Goal: Information Seeking & Learning: Learn about a topic

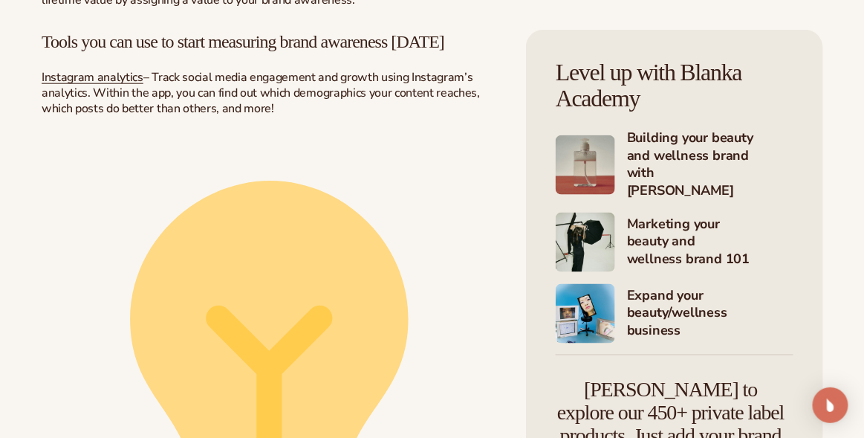
scroll to position [1932, 0]
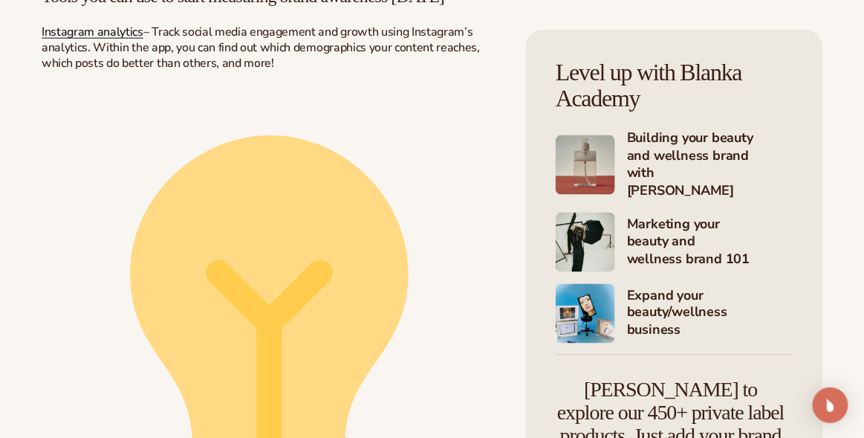
click at [113, 40] on link "Instagram analytics" at bounding box center [93, 32] width 102 height 16
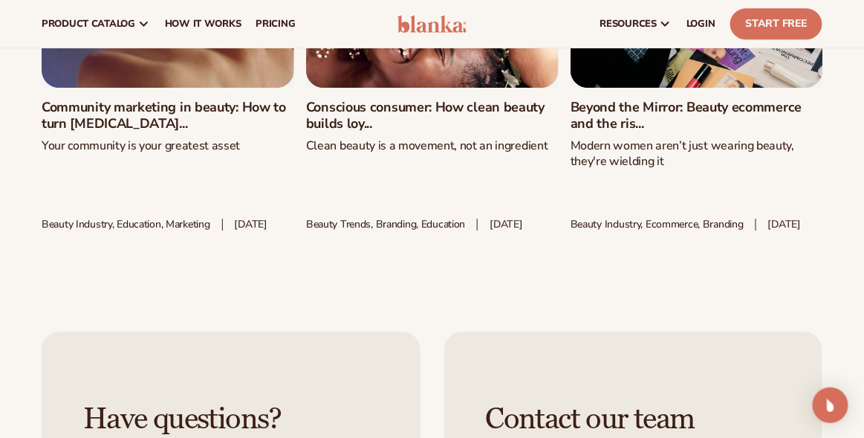
scroll to position [9884, 0]
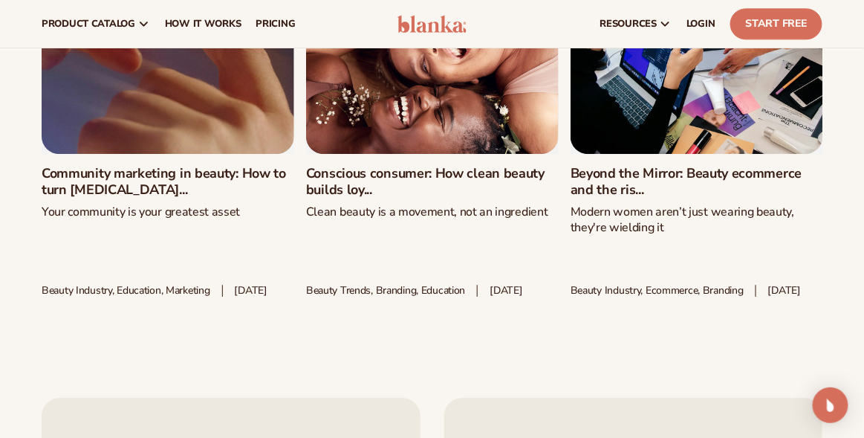
click at [708, 172] on link "Beyond the Mirror: Beauty ecommerce and the ris..." at bounding box center [697, 182] width 253 height 32
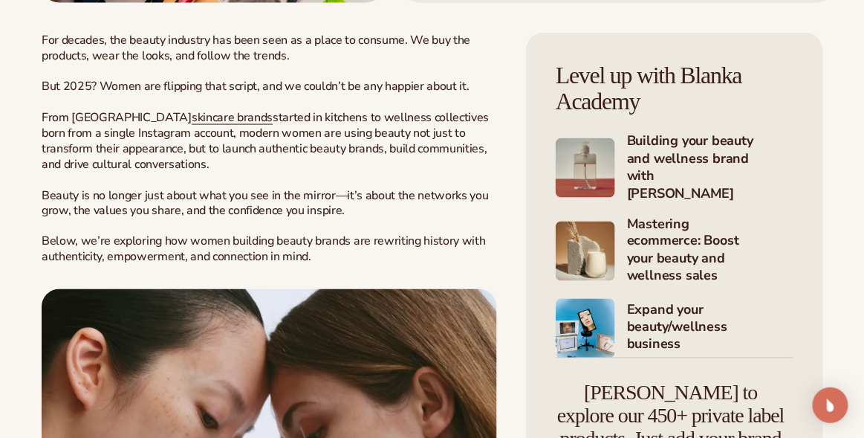
scroll to position [520, 0]
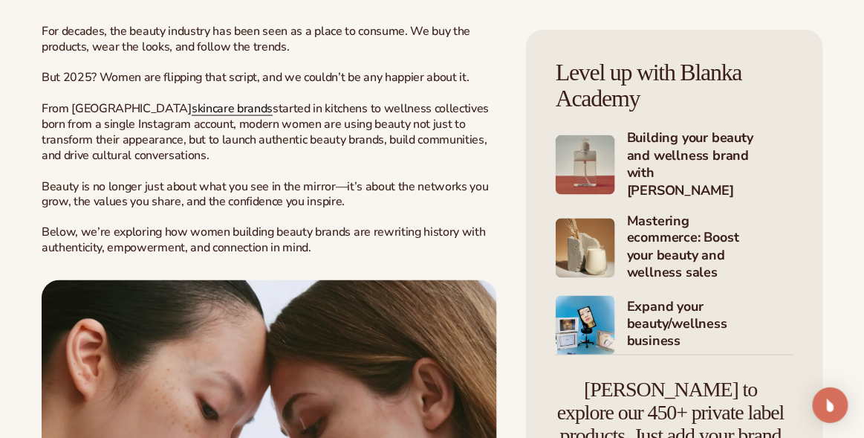
click at [192, 107] on span "skincare brands" at bounding box center [232, 109] width 81 height 16
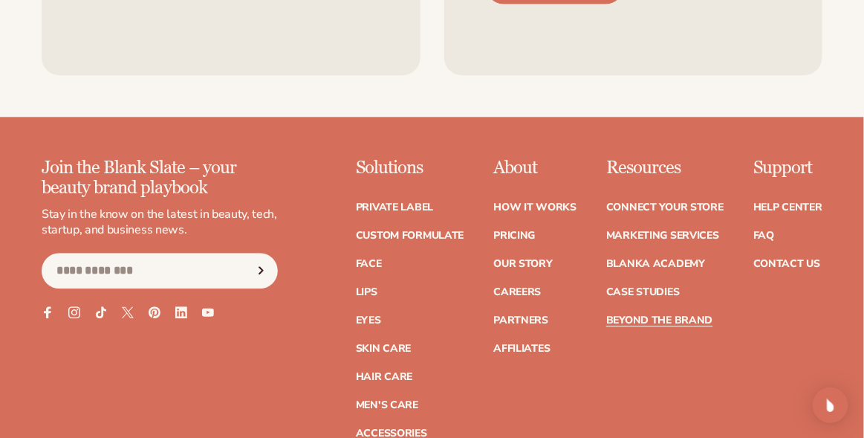
scroll to position [3864, 0]
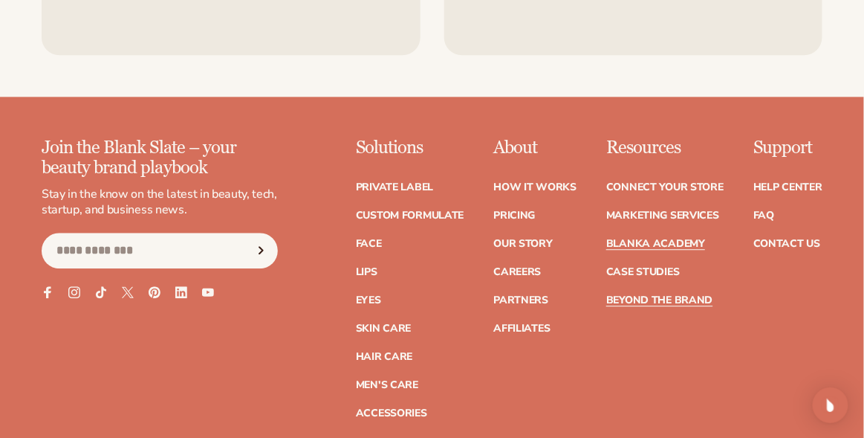
click at [626, 239] on link "Blanka Academy" at bounding box center [655, 244] width 99 height 10
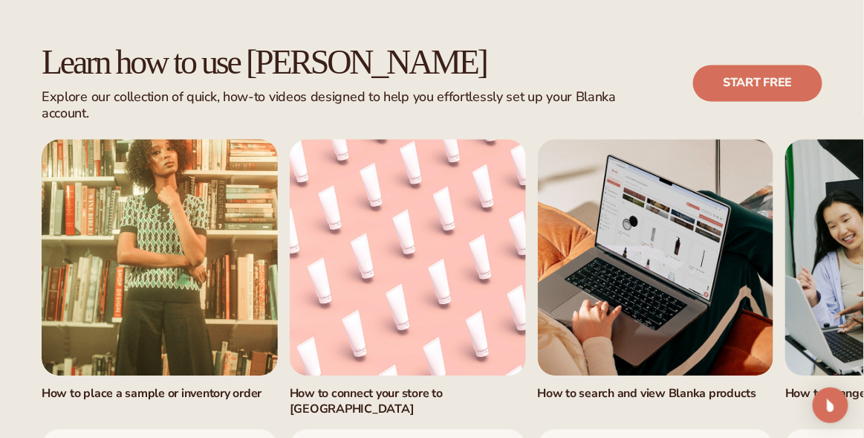
scroll to position [817, 0]
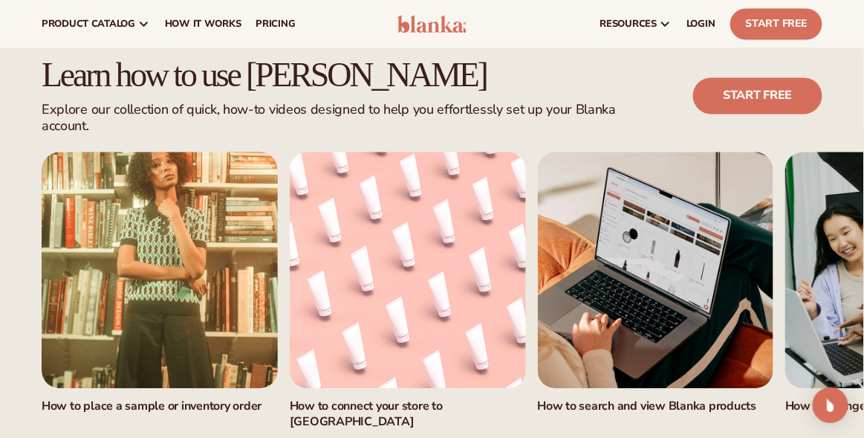
drag, startPoint x: 424, startPoint y: 425, endPoint x: 337, endPoint y: 418, distance: 86.5
click at [337, 418] on div "Learn how to use Blanka Explore our collection of quick, how-to videos designed…" at bounding box center [432, 267] width 864 height 539
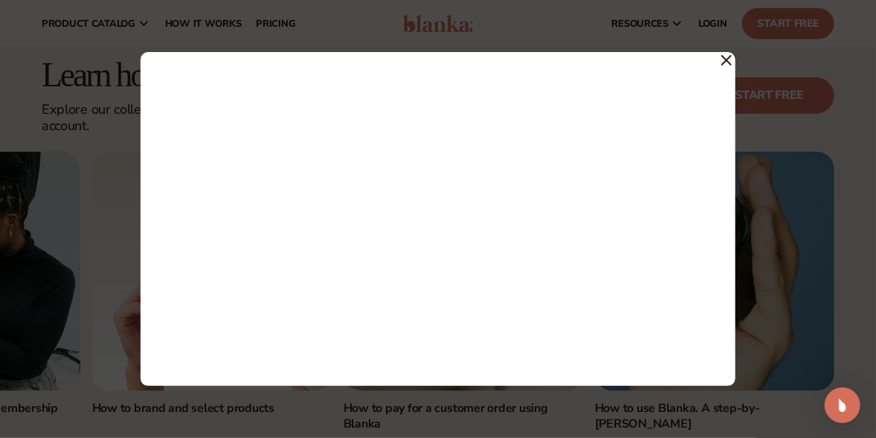
click at [728, 53] on span at bounding box center [726, 59] width 10 height 27
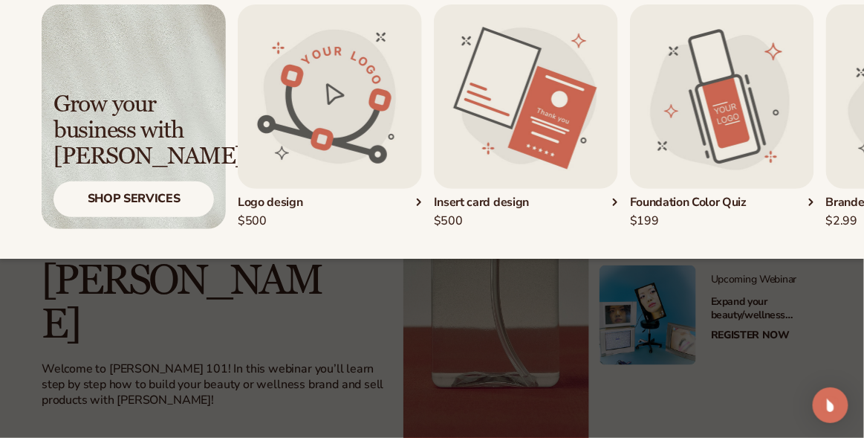
scroll to position [68, 0]
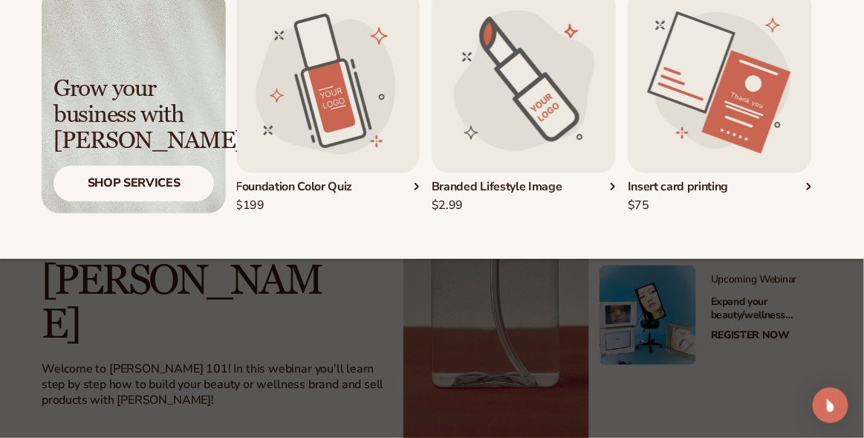
click at [539, 88] on img "4 / 5" at bounding box center [524, 81] width 184 height 184
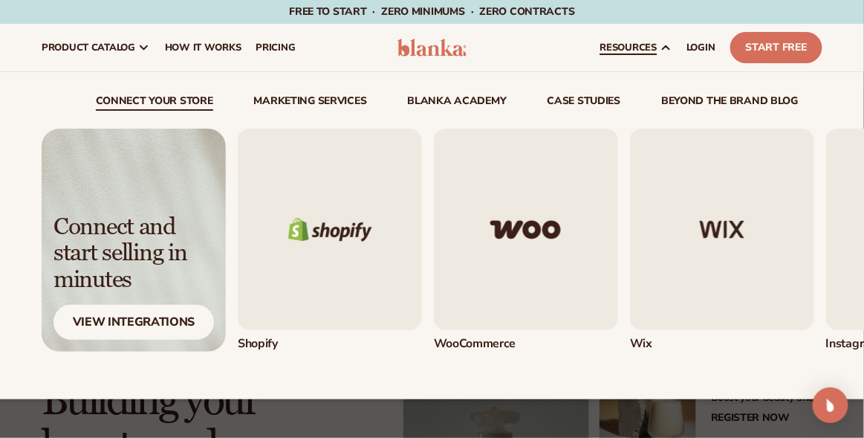
click at [615, 43] on span "resources" at bounding box center [629, 48] width 56 height 12
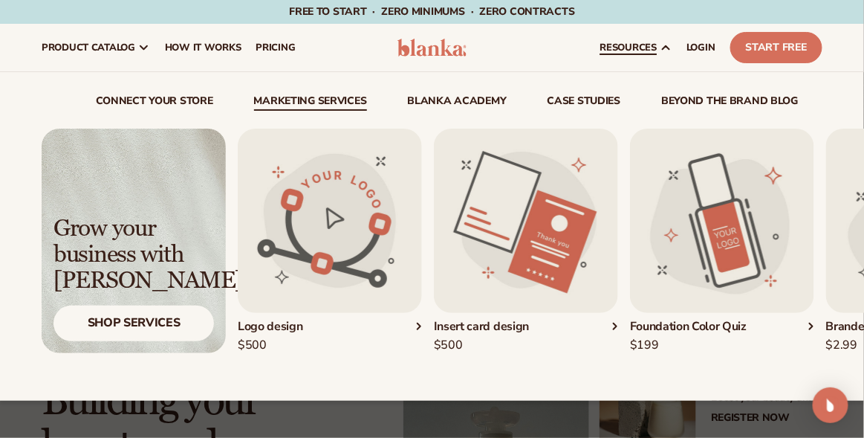
click at [670, 221] on img "3 / 5" at bounding box center [722, 221] width 184 height 184
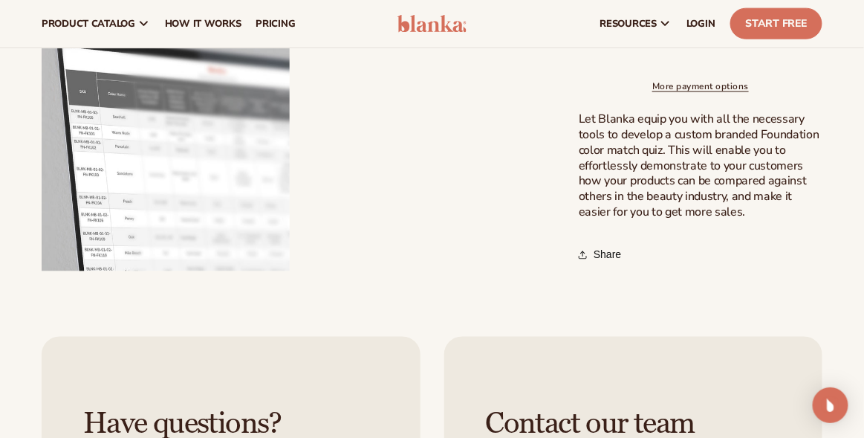
scroll to position [445, 0]
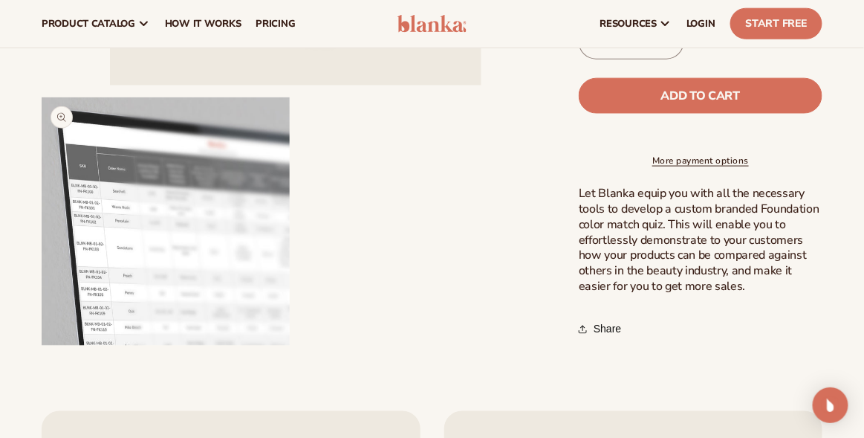
click at [42, 346] on button "Open media 2 in modal" at bounding box center [42, 346] width 0 height 0
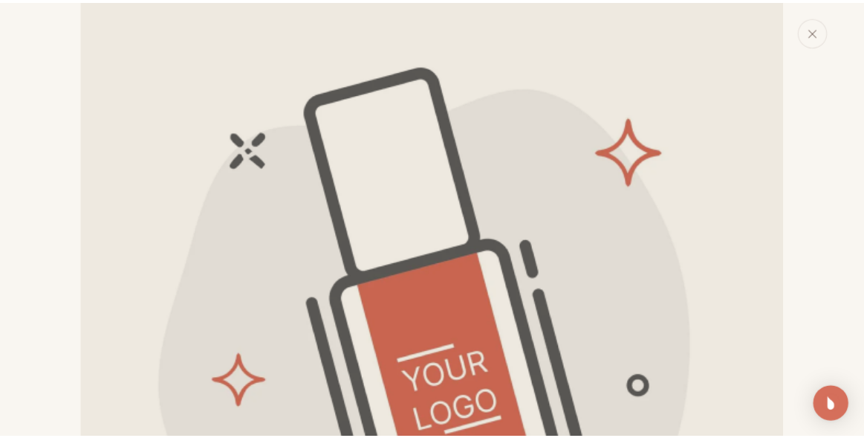
scroll to position [0, 0]
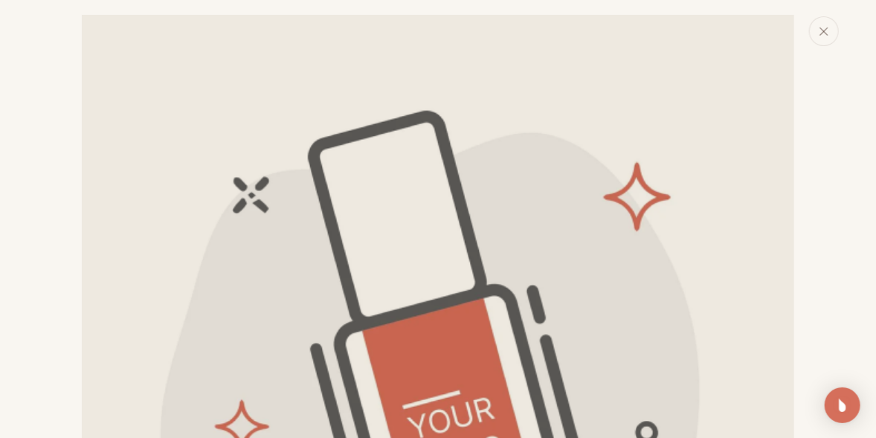
click at [821, 25] on button "Close" at bounding box center [824, 31] width 30 height 30
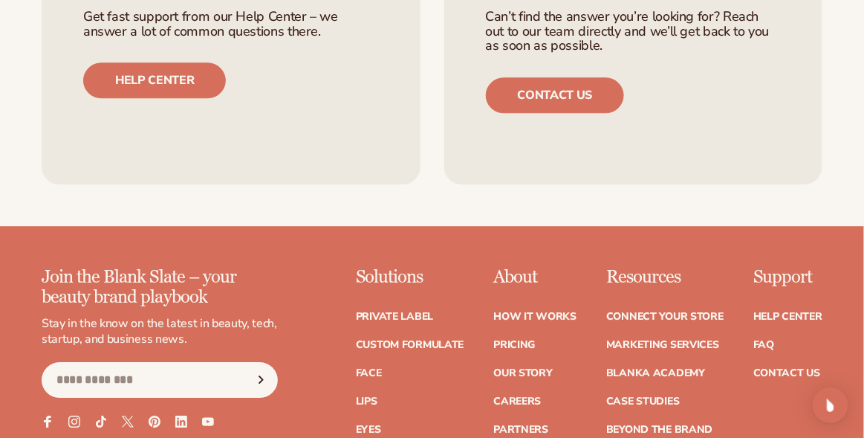
scroll to position [1040, 0]
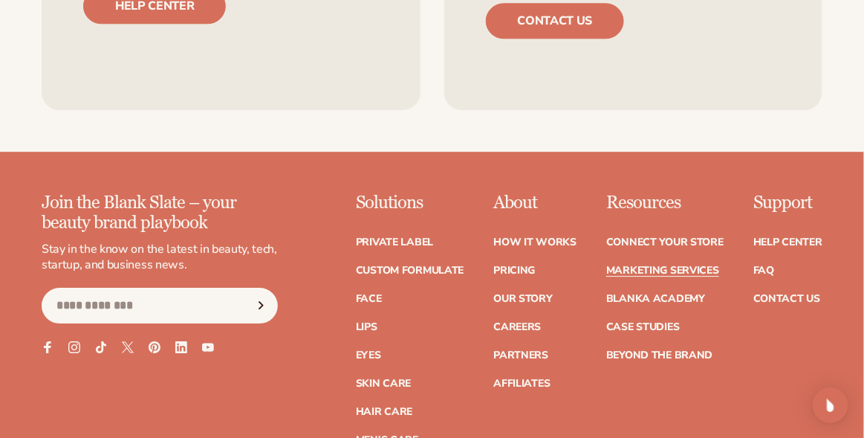
click at [621, 276] on link "Marketing services" at bounding box center [662, 270] width 113 height 10
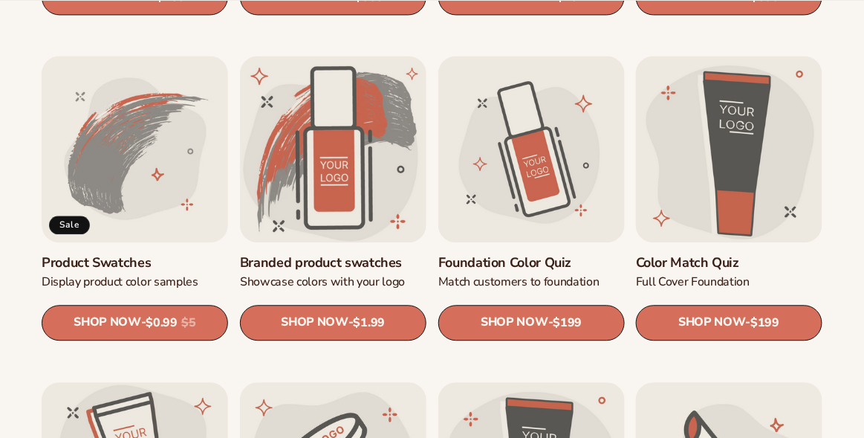
scroll to position [817, 0]
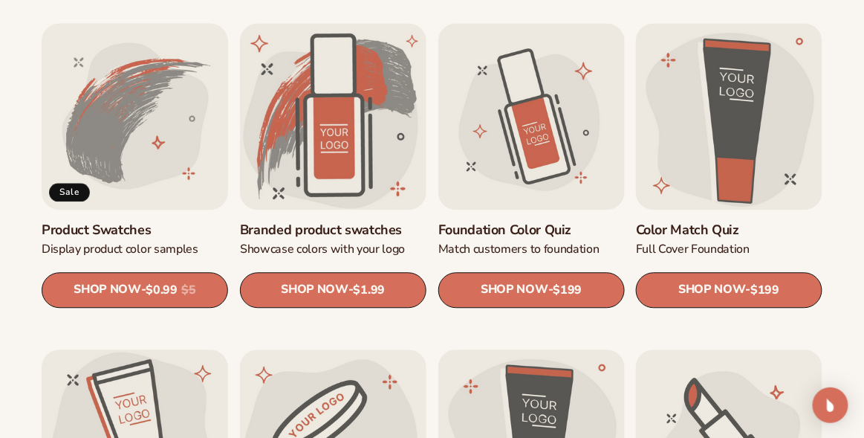
click at [126, 221] on link "Product Swatches" at bounding box center [135, 229] width 187 height 17
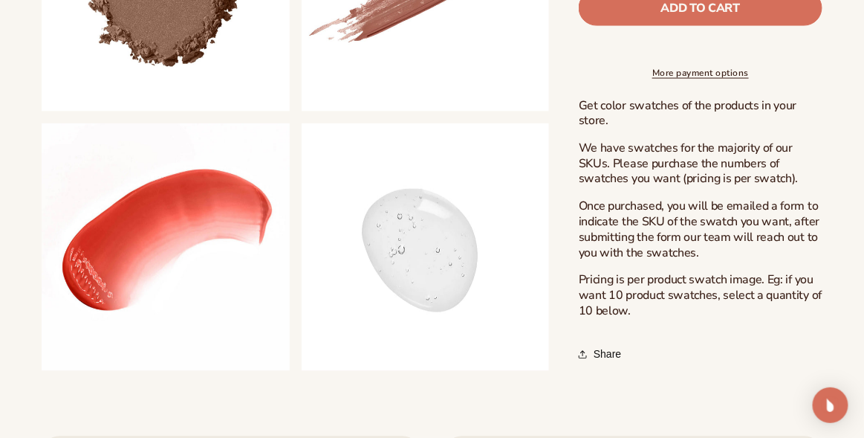
scroll to position [520, 0]
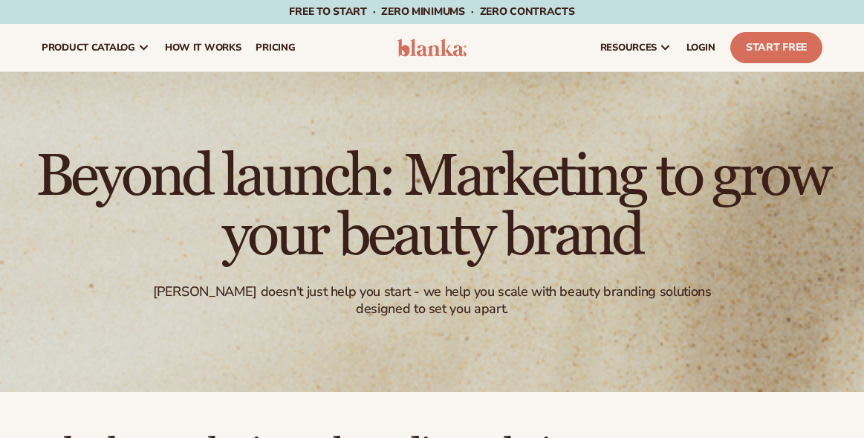
scroll to position [817, 0]
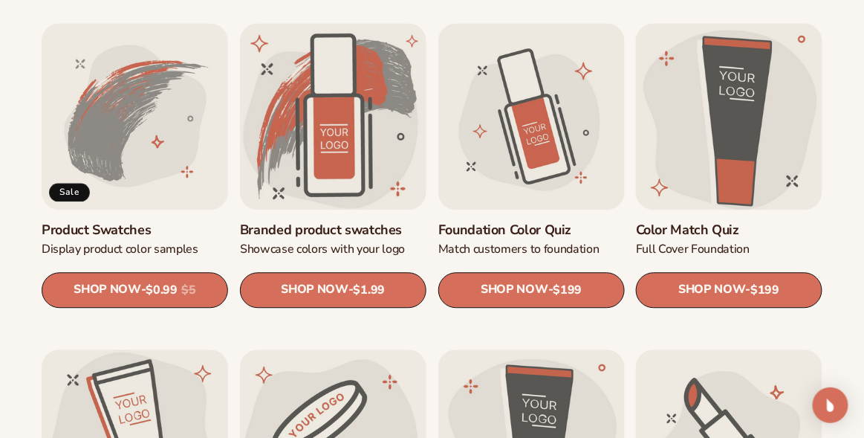
click at [728, 221] on link "Color Match Quiz" at bounding box center [729, 229] width 187 height 17
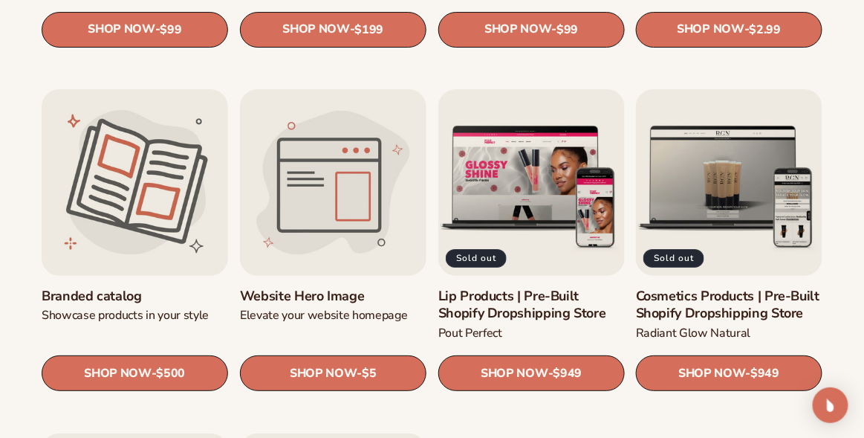
scroll to position [1486, 0]
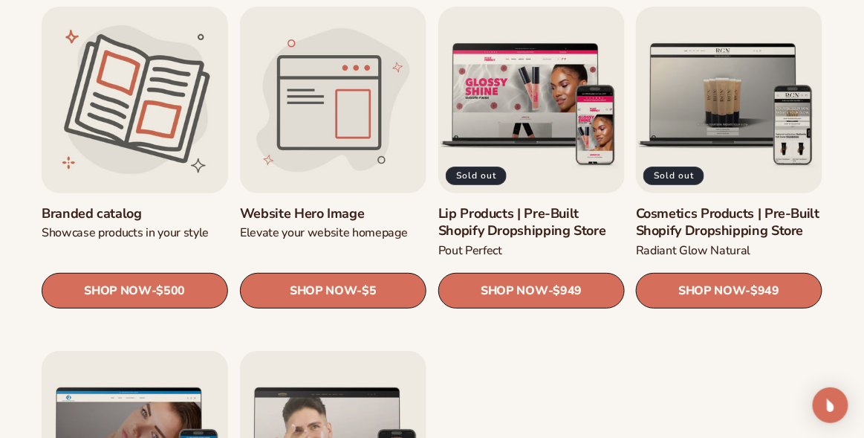
click at [97, 205] on link "Branded catalog" at bounding box center [135, 213] width 187 height 17
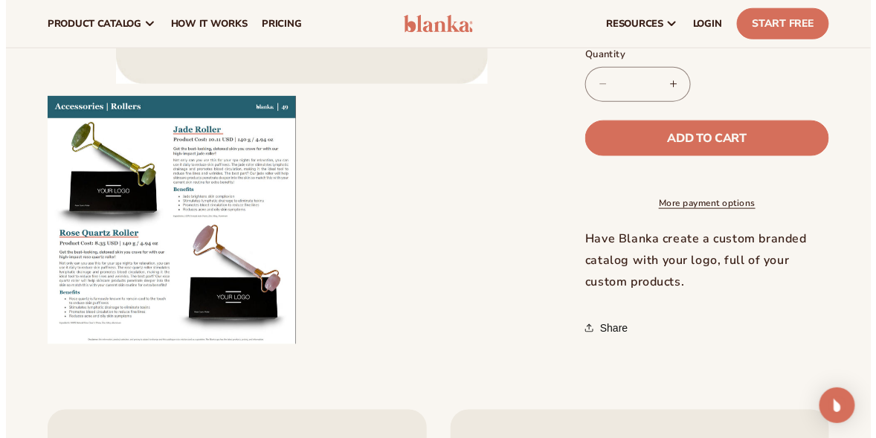
scroll to position [371, 0]
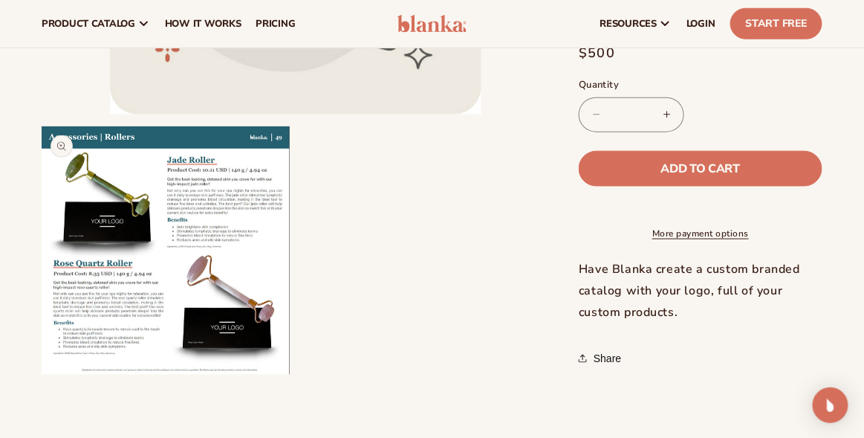
click at [42, 375] on button "Open media 2 in modal" at bounding box center [42, 375] width 0 height 0
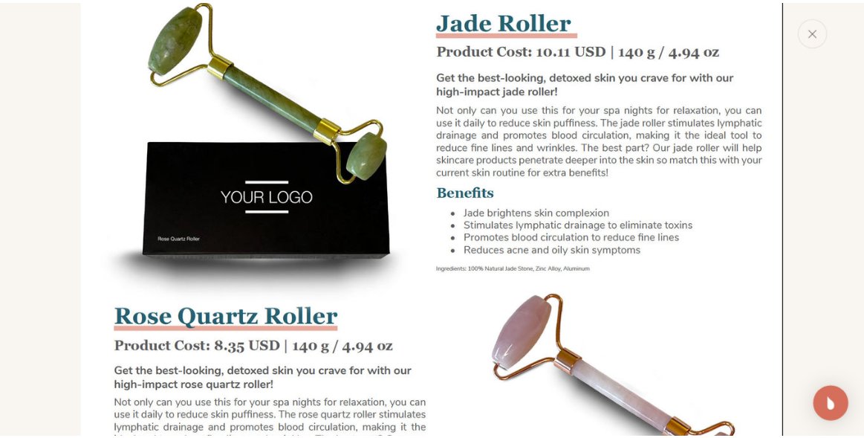
scroll to position [555, 0]
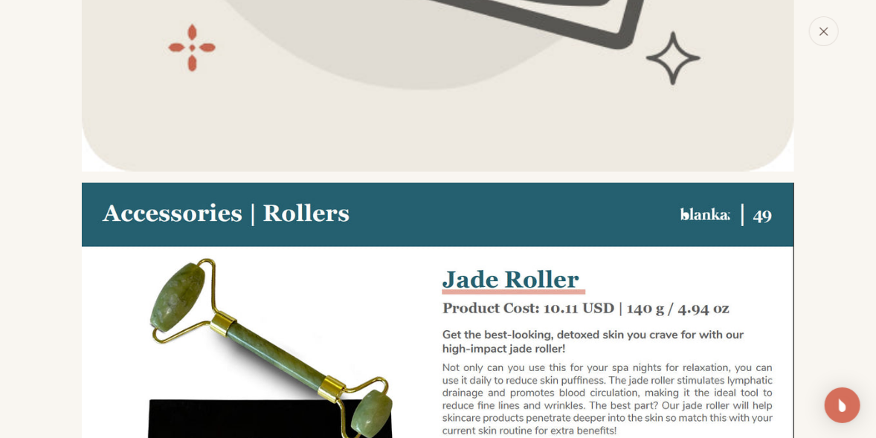
click at [829, 34] on button "Close" at bounding box center [824, 31] width 30 height 30
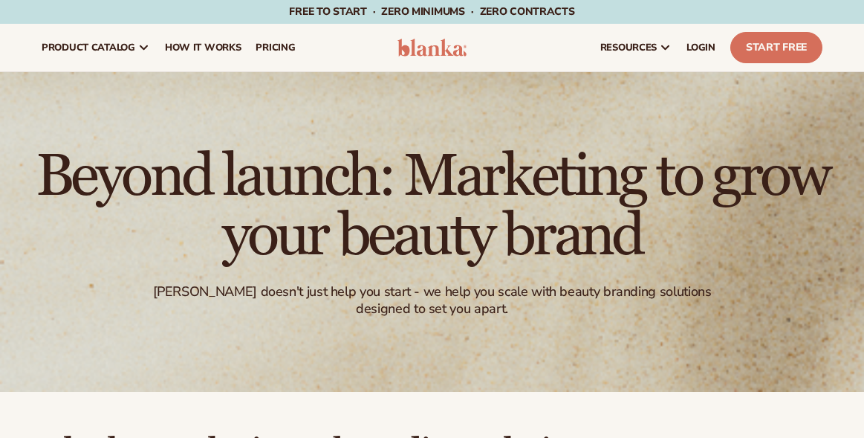
scroll to position [1486, 0]
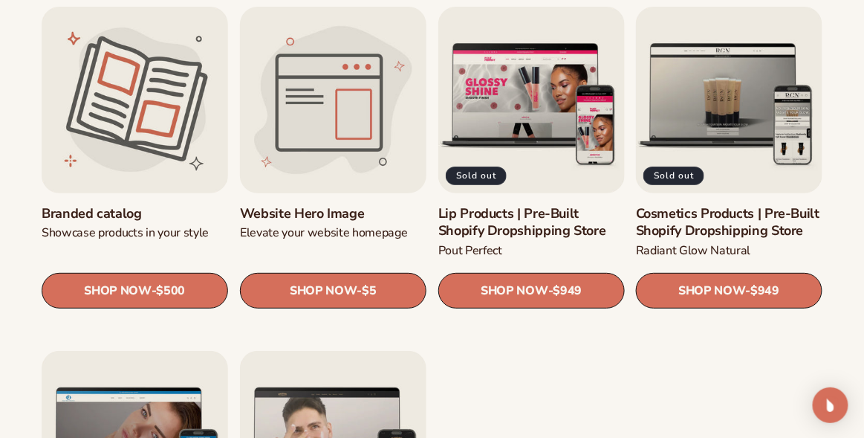
click at [344, 205] on link "Website Hero Image" at bounding box center [333, 213] width 187 height 17
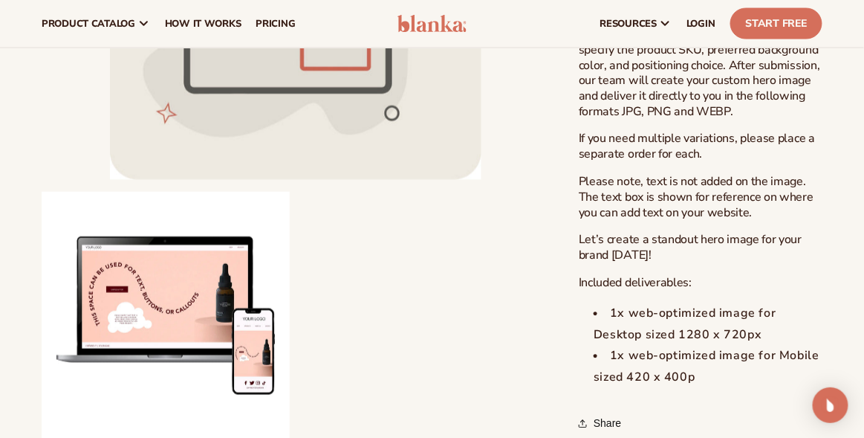
scroll to position [148, 0]
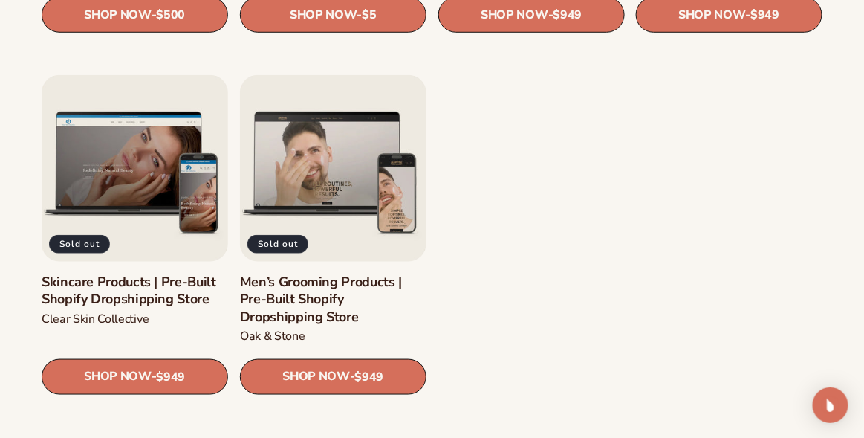
scroll to position [1783, 0]
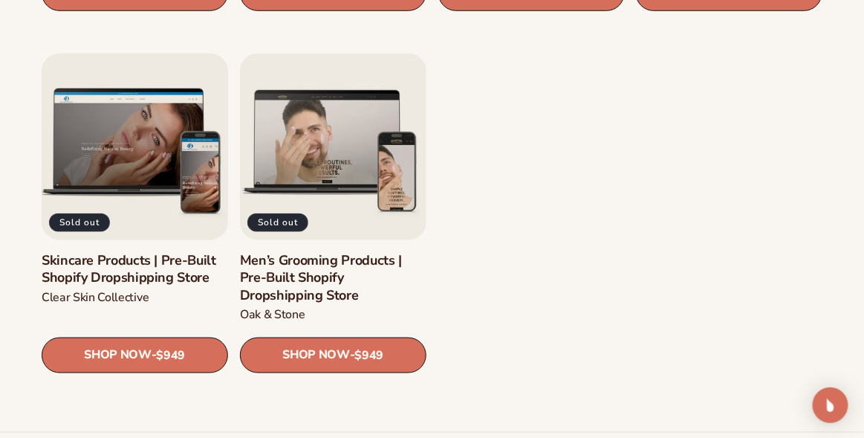
click at [82, 251] on link "Skincare Products | Pre-Built Shopify Dropshipping Store" at bounding box center [135, 268] width 187 height 35
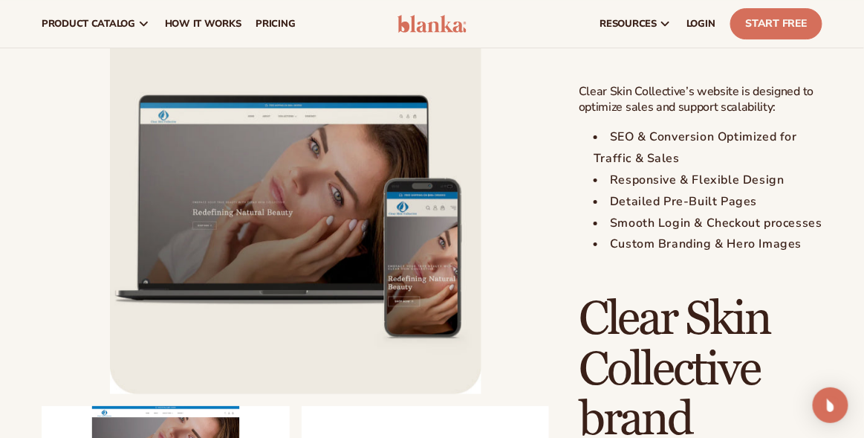
scroll to position [1188, 0]
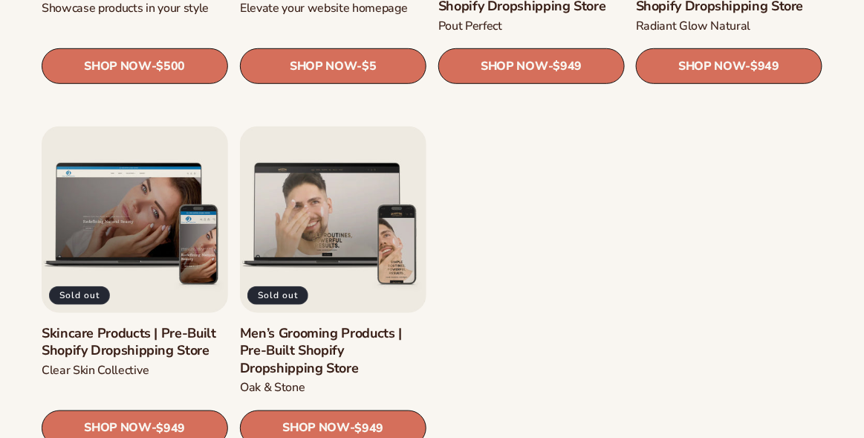
scroll to position [1783, 0]
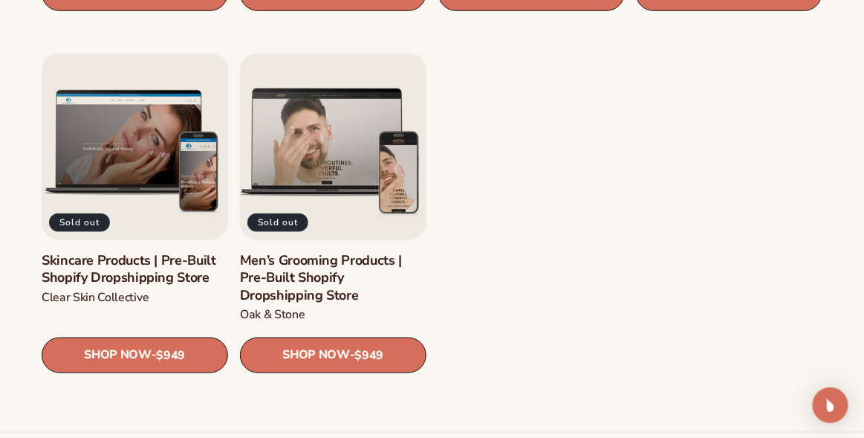
click at [309, 251] on link "Men’s Grooming Products | Pre-Built Shopify Dropshipping Store" at bounding box center [333, 277] width 187 height 52
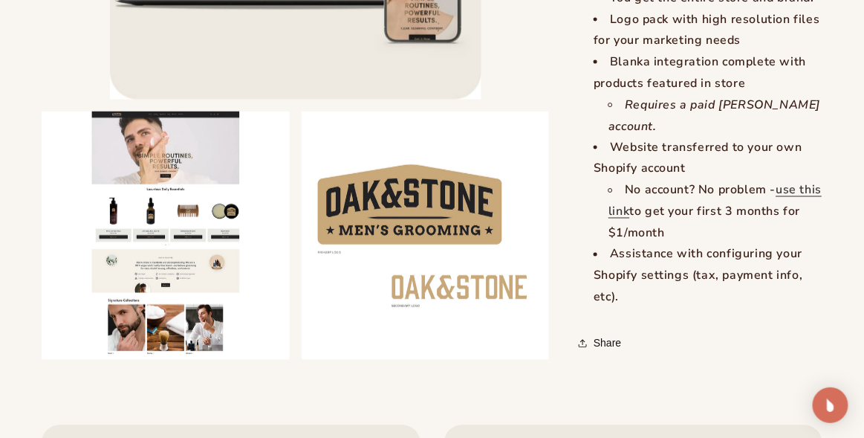
scroll to position [2080, 0]
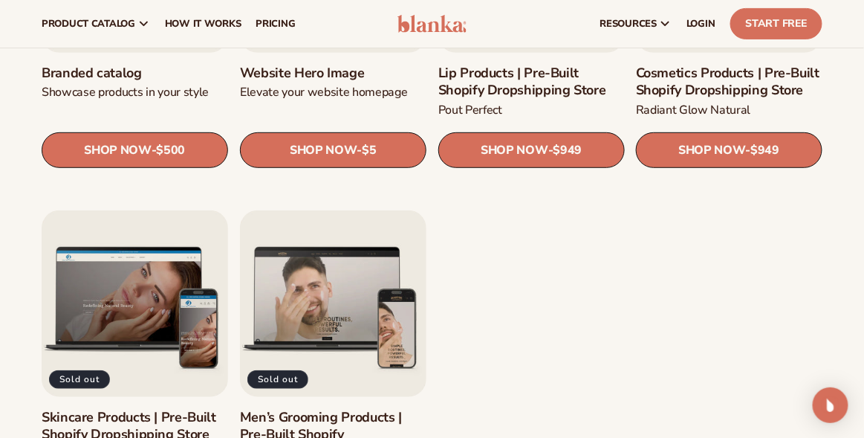
scroll to position [1411, 0]
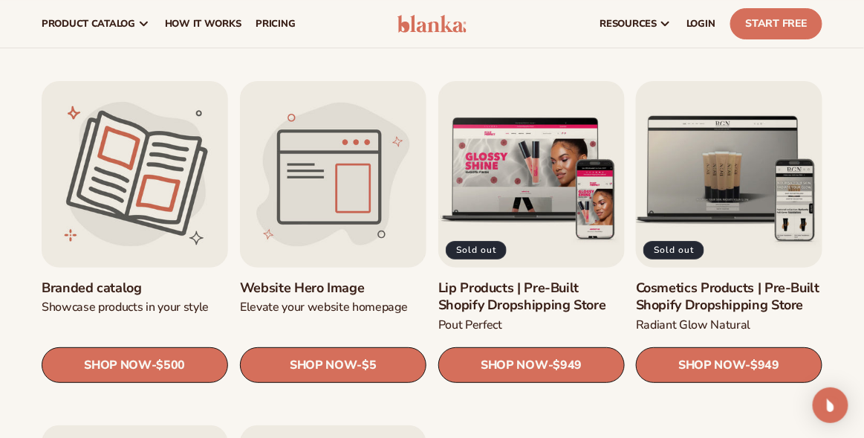
click at [722, 279] on link "Cosmetics Products | Pre-Built Shopify Dropshipping Store" at bounding box center [729, 296] width 187 height 35
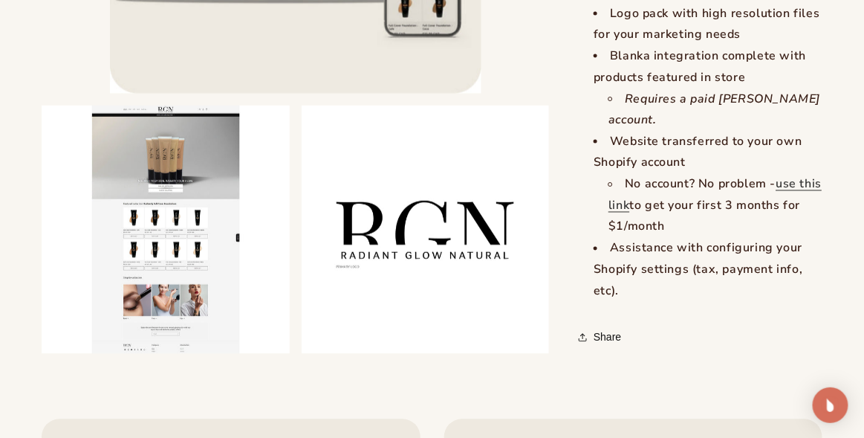
scroll to position [2080, 0]
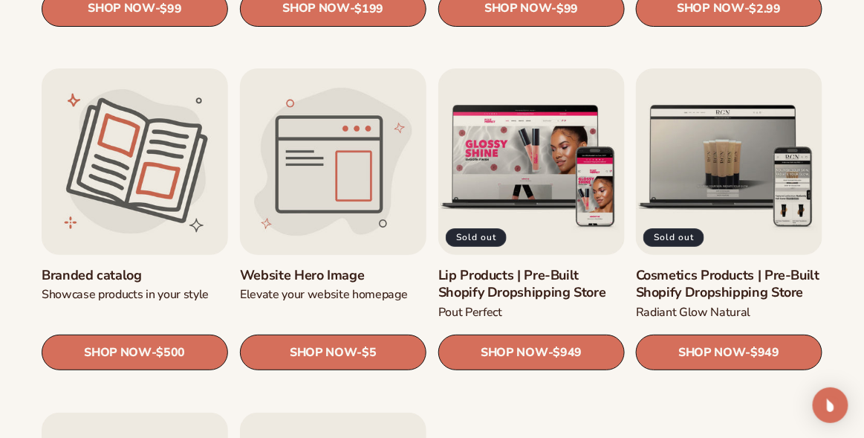
scroll to position [1486, 0]
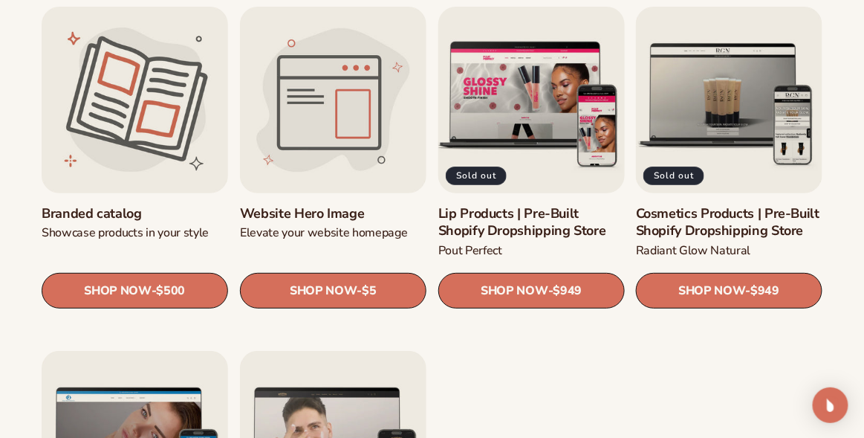
click at [514, 205] on link "Lip Products | Pre-Built Shopify Dropshipping Store" at bounding box center [532, 222] width 187 height 35
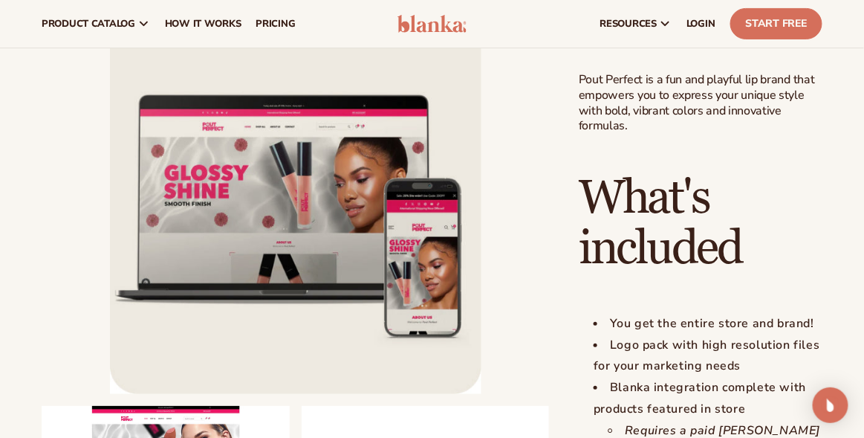
scroll to position [1337, 0]
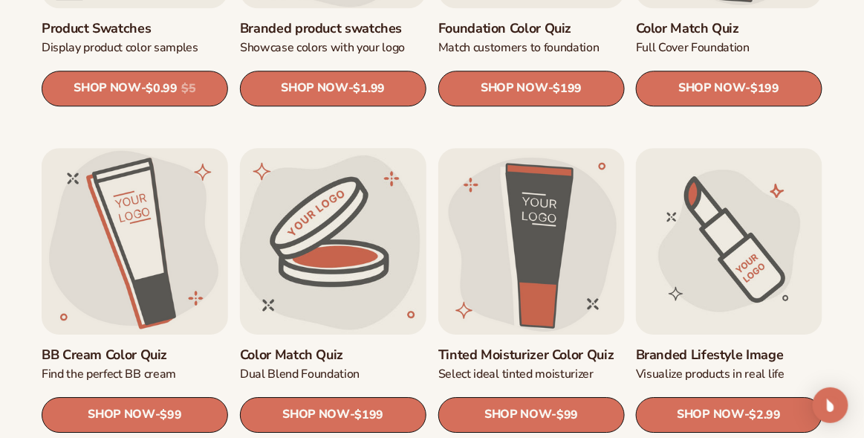
scroll to position [1040, 0]
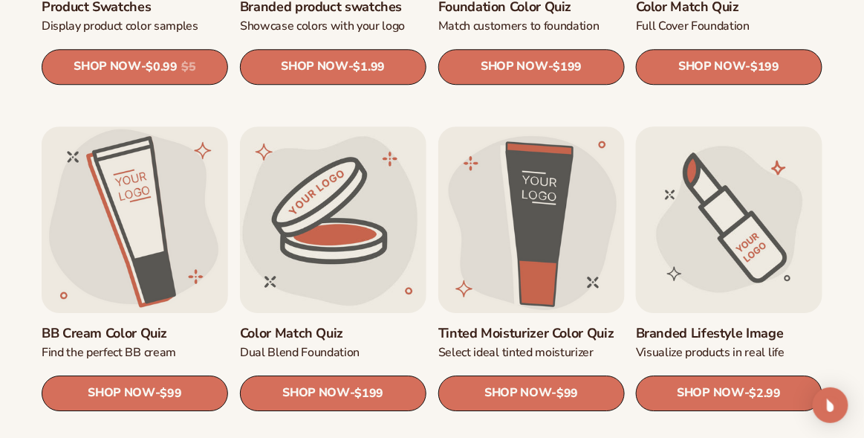
click at [740, 325] on link "Branded Lifestyle Image" at bounding box center [729, 333] width 187 height 17
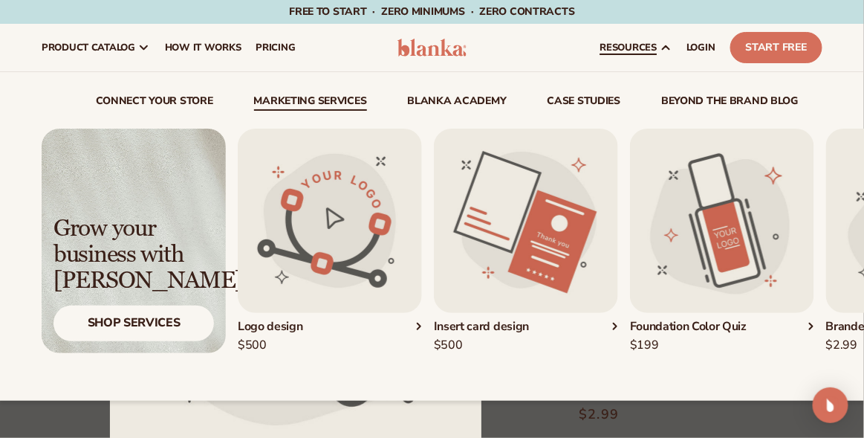
click at [285, 101] on link "Marketing services" at bounding box center [310, 103] width 113 height 15
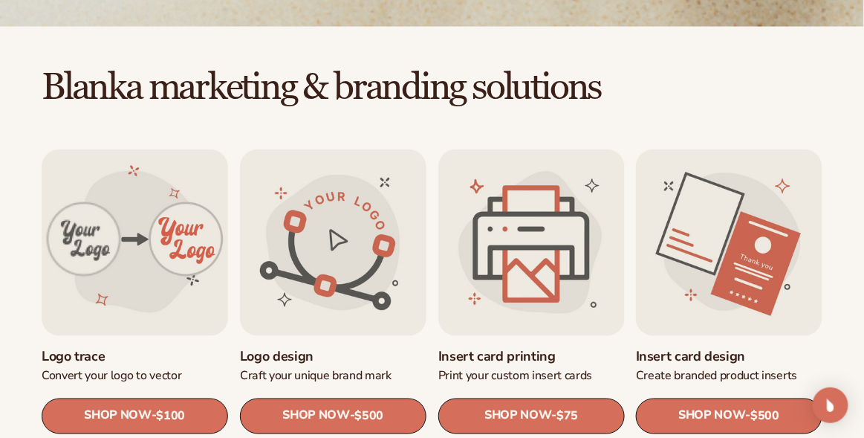
scroll to position [445, 0]
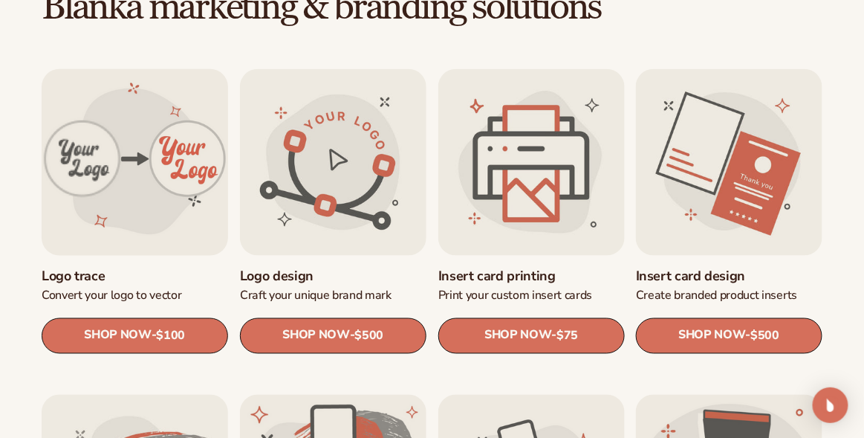
click at [176, 267] on link "Logo trace" at bounding box center [135, 275] width 187 height 17
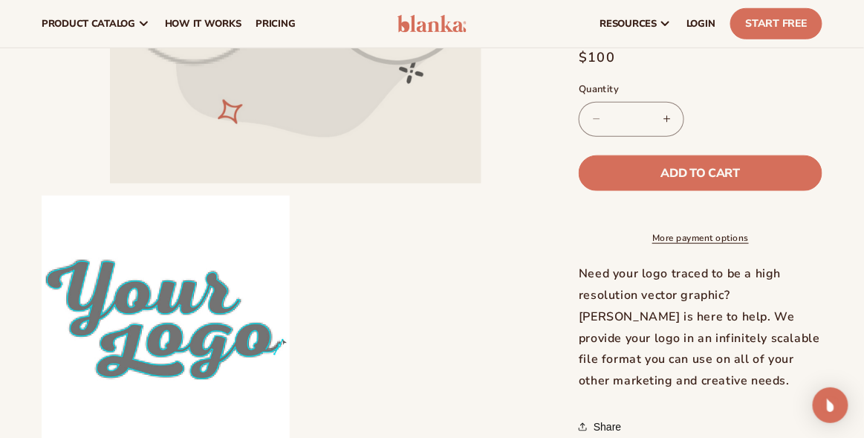
scroll to position [297, 0]
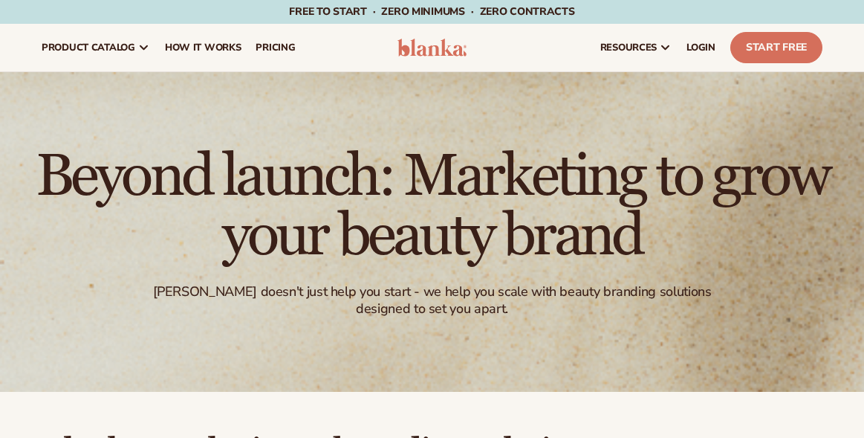
scroll to position [449, 0]
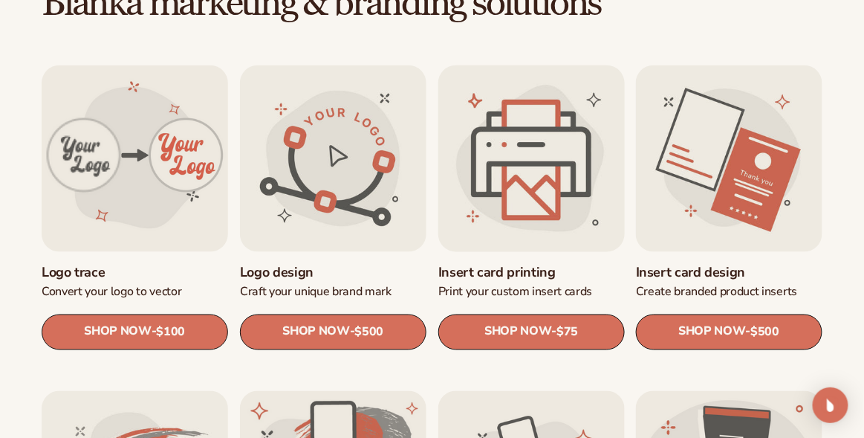
click at [538, 263] on link "Insert card printing" at bounding box center [532, 271] width 187 height 17
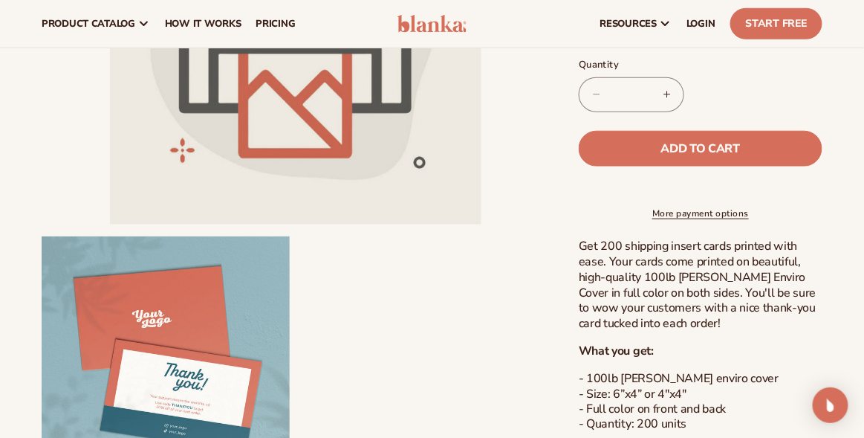
scroll to position [227, 0]
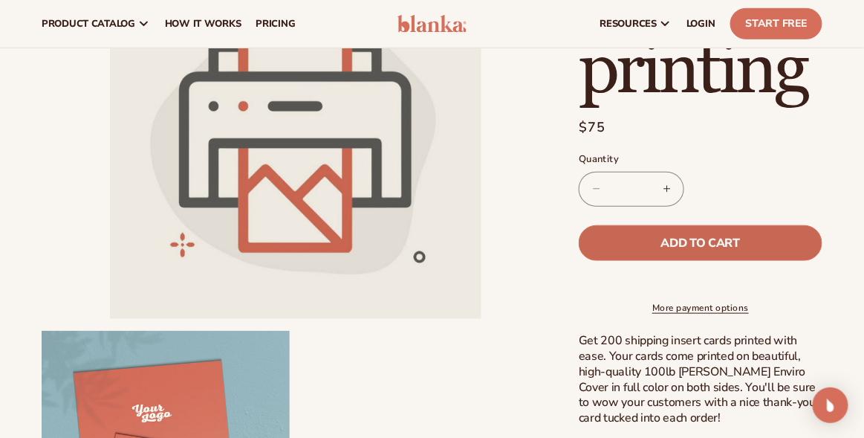
click at [592, 241] on button "Add to cart" at bounding box center [701, 243] width 244 height 36
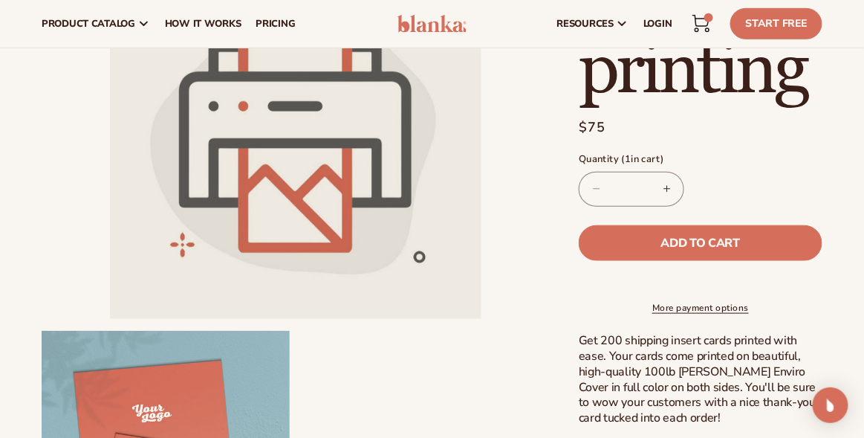
click at [705, 16] on icon at bounding box center [702, 24] width 18 height 18
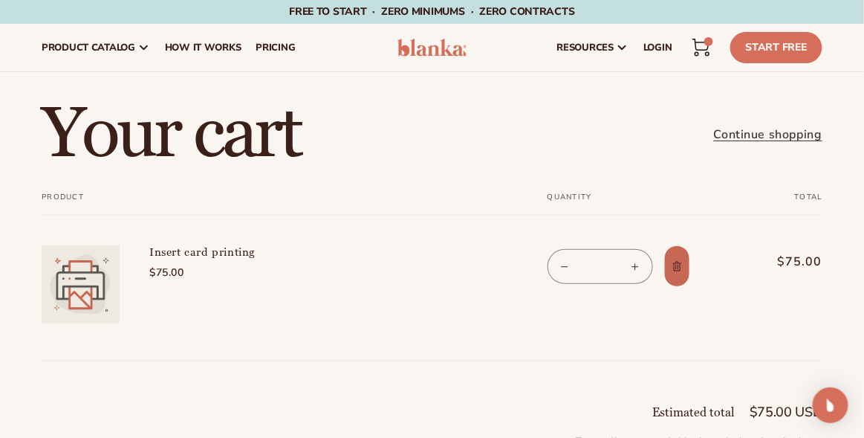
click at [684, 259] on span "Remove Insert card printing" at bounding box center [677, 266] width 15 height 15
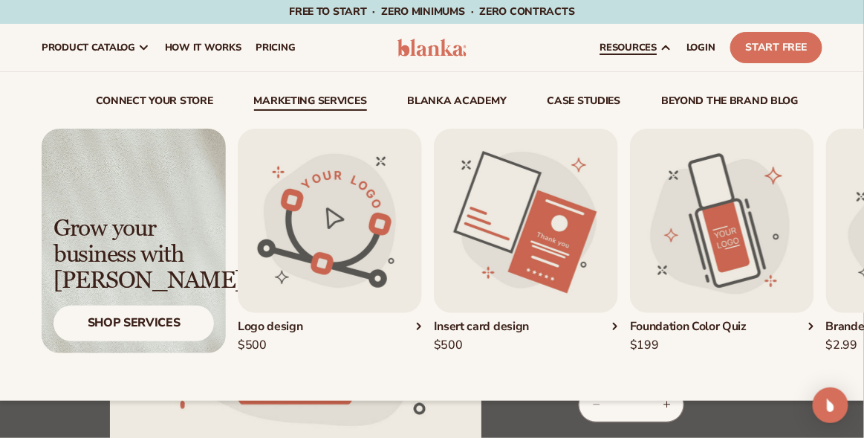
click at [271, 101] on link "Marketing services" at bounding box center [310, 103] width 113 height 15
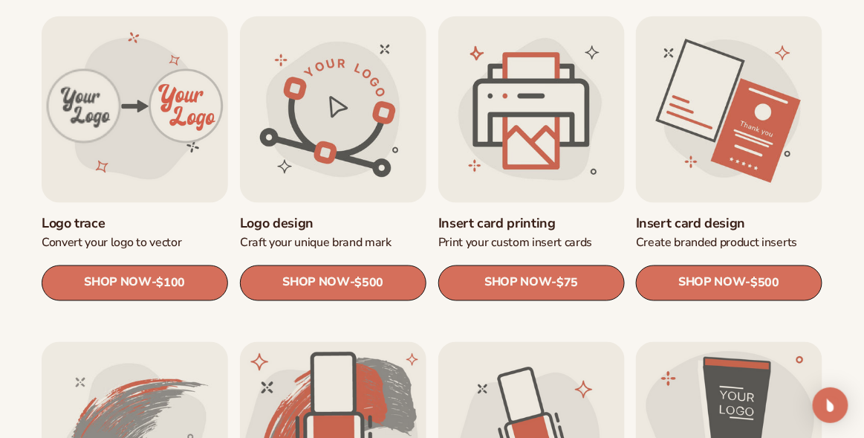
scroll to position [520, 0]
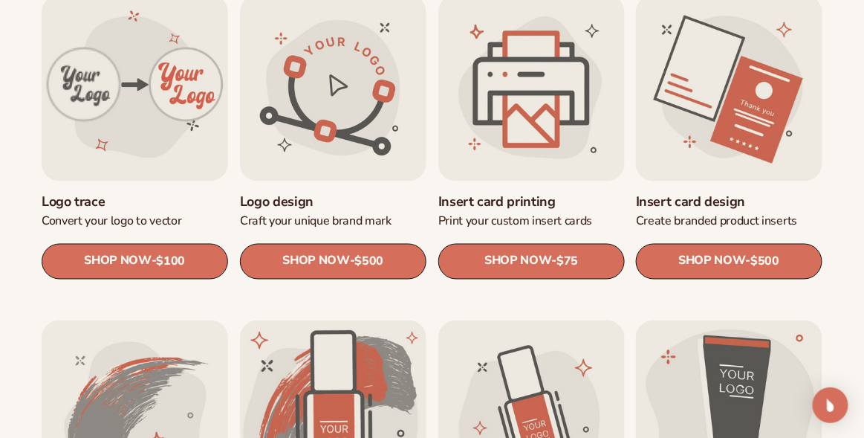
click at [692, 192] on link "Insert card design" at bounding box center [729, 200] width 187 height 17
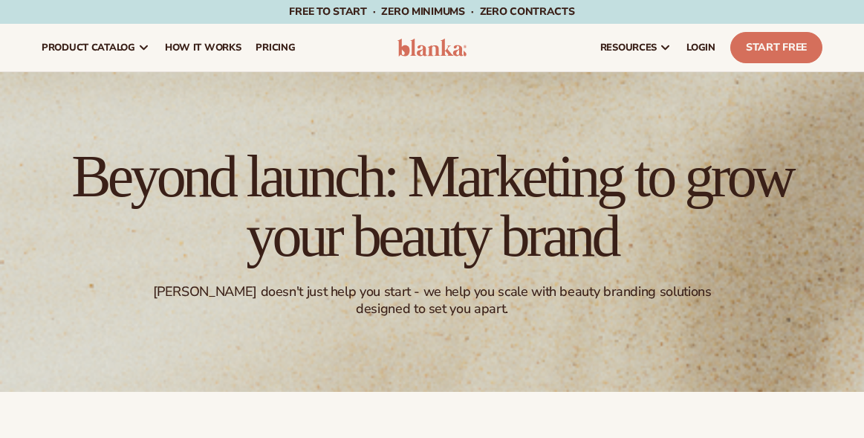
scroll to position [520, 0]
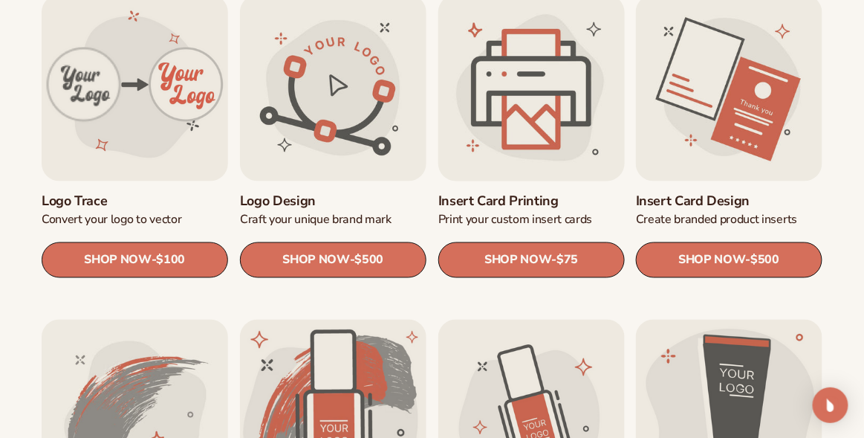
click at [454, 199] on link "Insert card printing" at bounding box center [532, 200] width 187 height 16
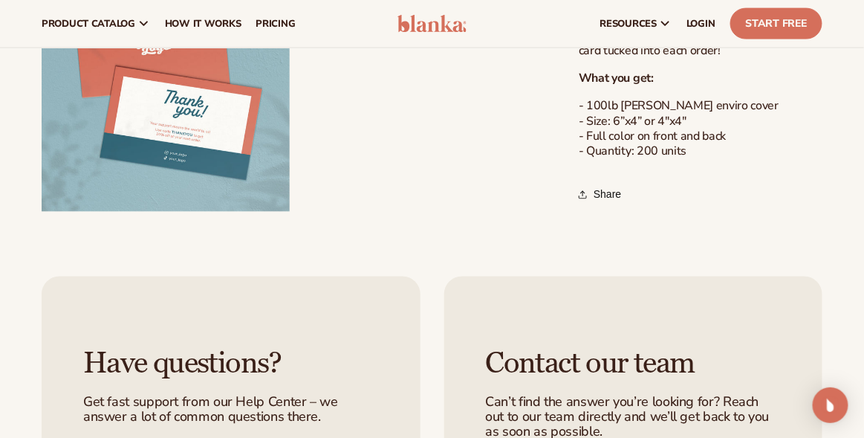
scroll to position [222, 0]
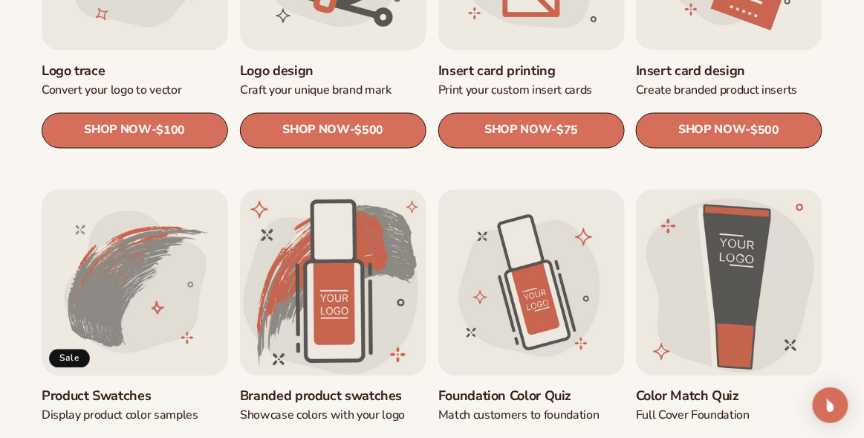
scroll to position [742, 0]
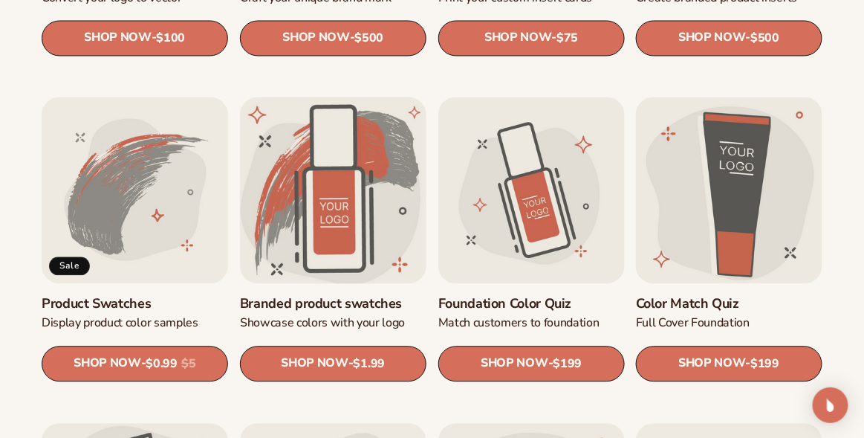
click at [314, 296] on link "Branded product swatches" at bounding box center [333, 304] width 187 height 17
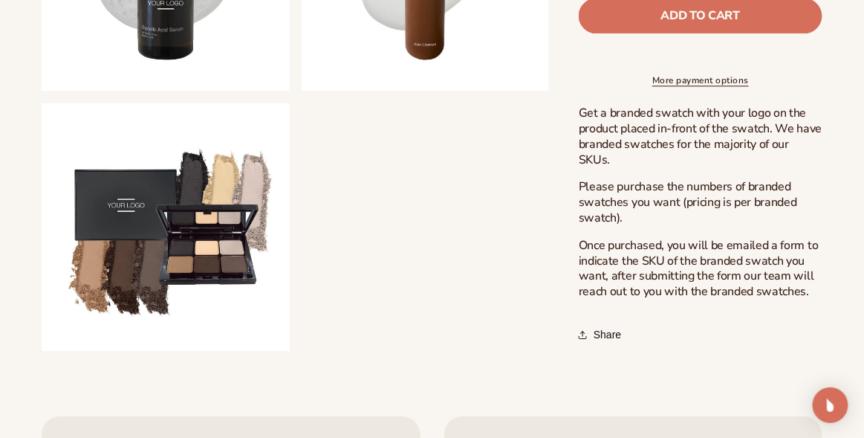
scroll to position [965, 0]
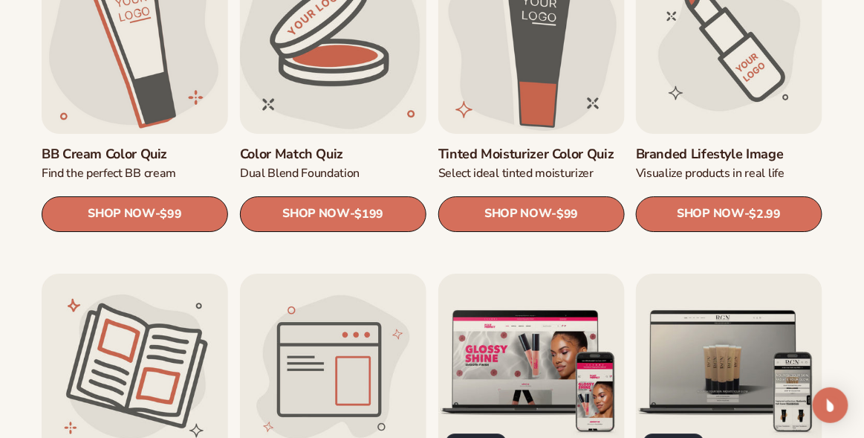
scroll to position [966, 0]
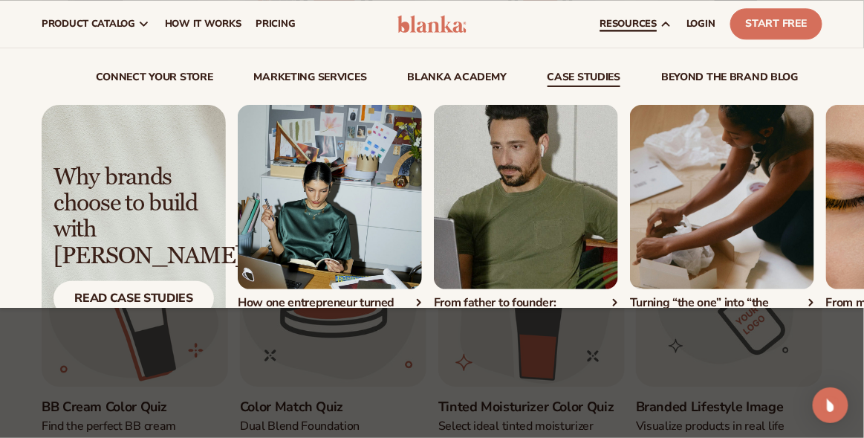
click at [594, 77] on link "case studies" at bounding box center [585, 79] width 74 height 15
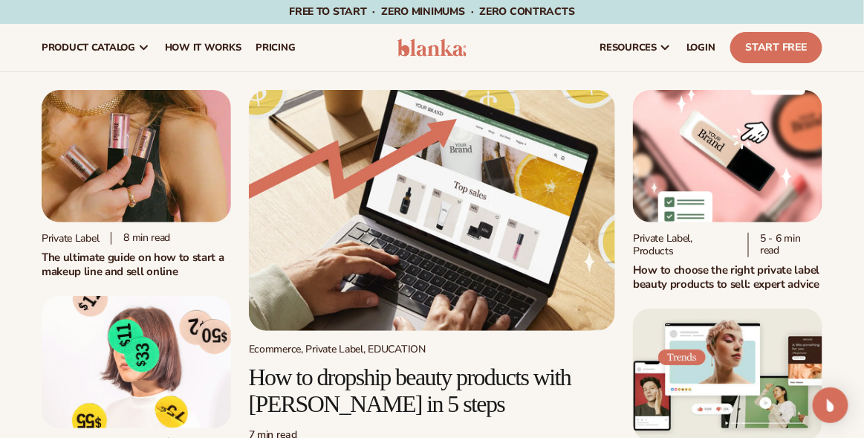
click at [687, 276] on h2 "How to choose the right private label beauty products to sell: expert advice" at bounding box center [728, 276] width 190 height 27
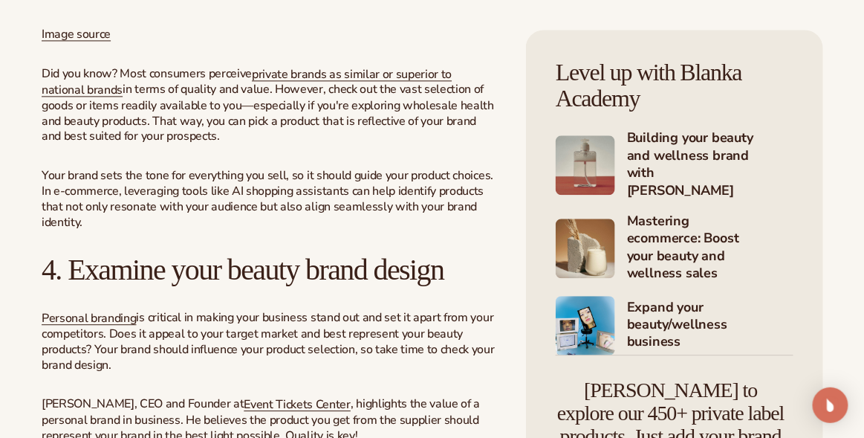
scroll to position [2378, 0]
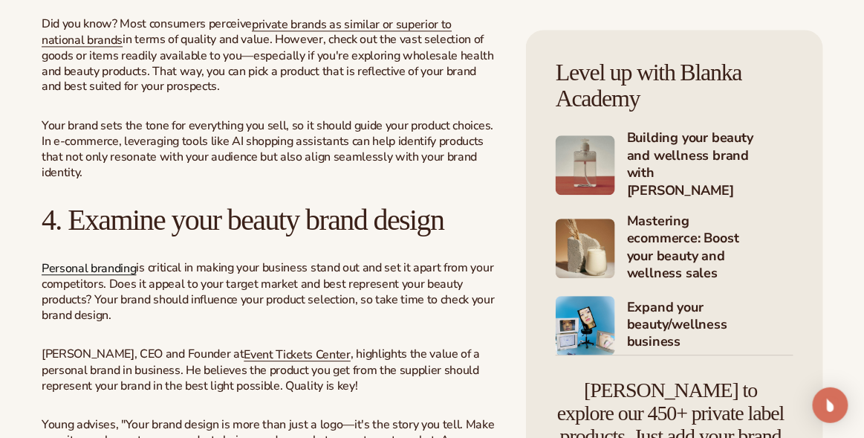
click at [81, 273] on span "Personal branding" at bounding box center [89, 268] width 95 height 16
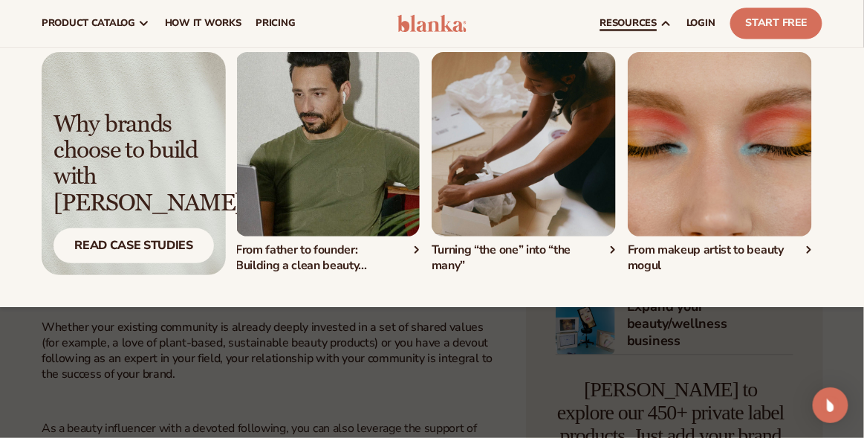
scroll to position [67, 0]
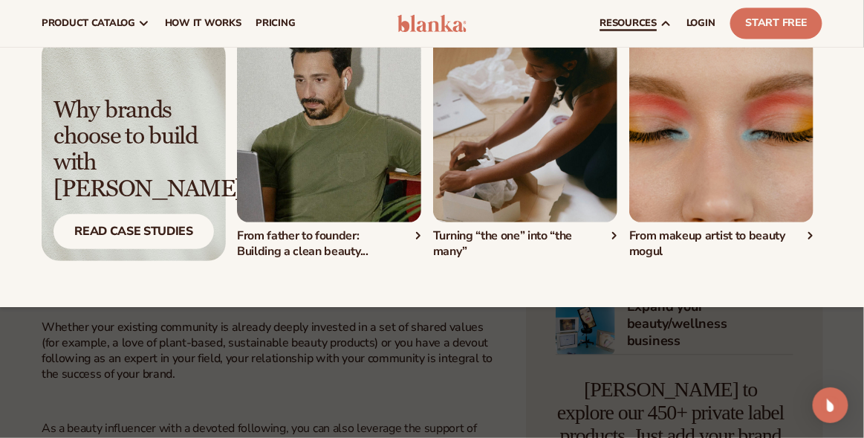
click at [304, 247] on div "From father to founder: Building a clean beauty..." at bounding box center [329, 243] width 184 height 31
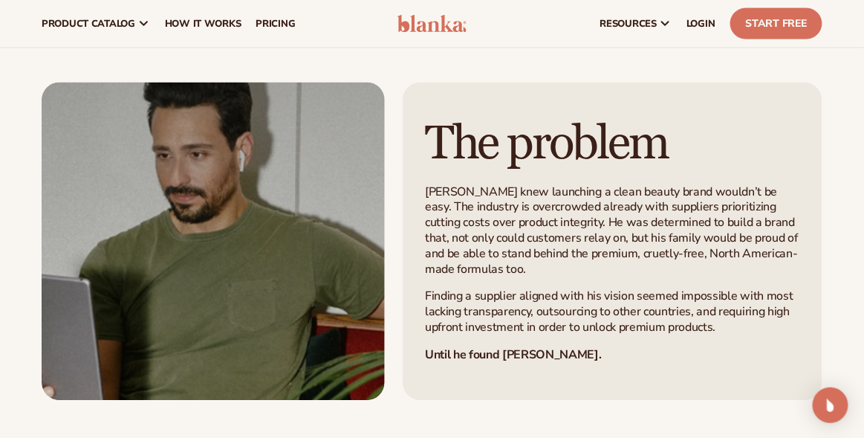
scroll to position [297, 0]
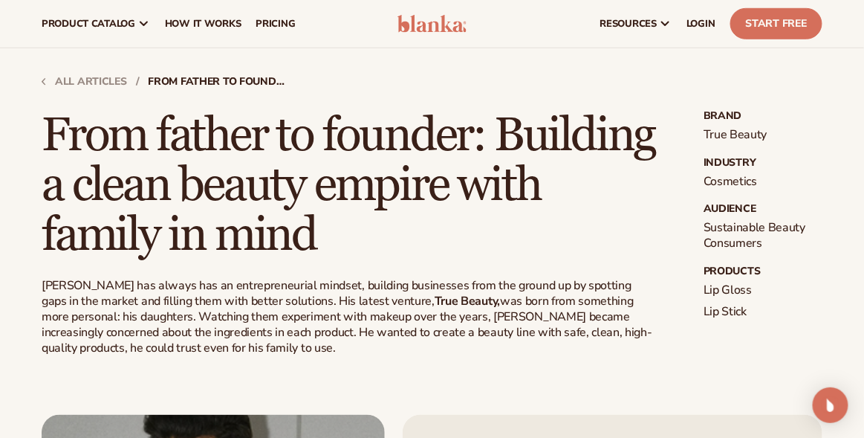
click at [435, 299] on strong "True Beauty," at bounding box center [467, 301] width 65 height 16
click at [435, 300] on strong "True Beauty," at bounding box center [467, 301] width 65 height 16
